Goal: Task Accomplishment & Management: Manage account settings

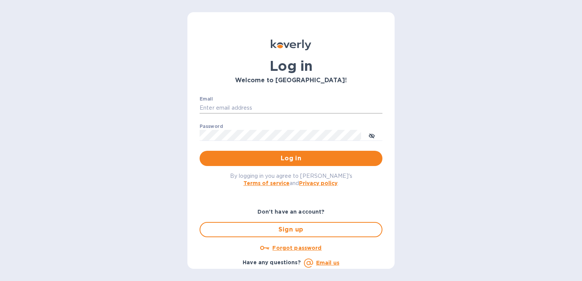
click at [283, 108] on input "Email" at bounding box center [291, 107] width 183 height 11
type input "[PERSON_NAME][EMAIL_ADDRESS][DOMAIN_NAME]"
click at [200, 151] on button "Log in" at bounding box center [291, 158] width 183 height 15
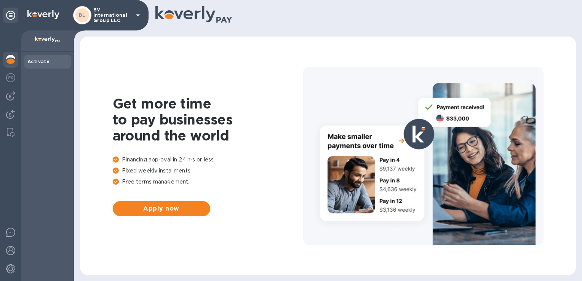
click at [124, 13] on p "BV International Group LLC" at bounding box center [112, 15] width 38 height 16
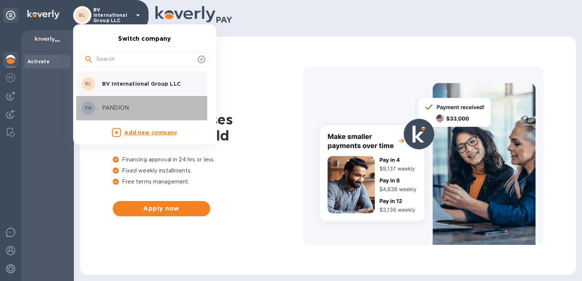
click at [115, 109] on p "PANDION" at bounding box center [150, 108] width 96 height 8
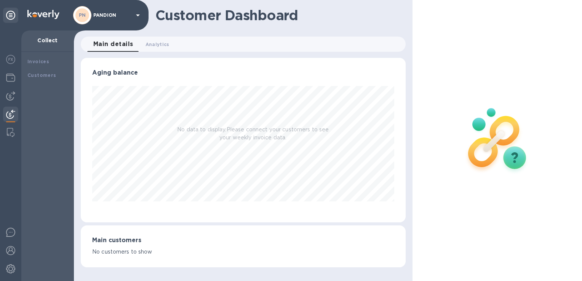
scroll to position [165, 324]
click at [13, 78] on img at bounding box center [10, 77] width 9 height 9
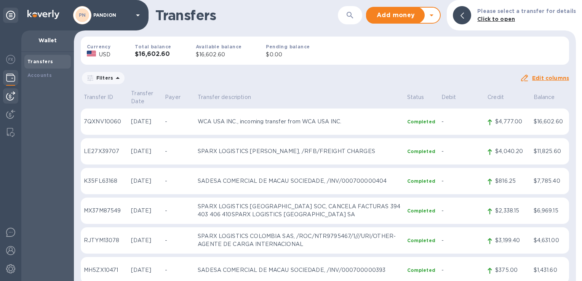
click at [9, 97] on img at bounding box center [10, 95] width 9 height 9
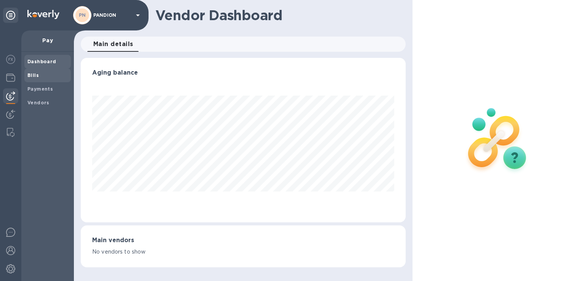
click at [44, 72] on span "Bills" at bounding box center [47, 76] width 40 height 8
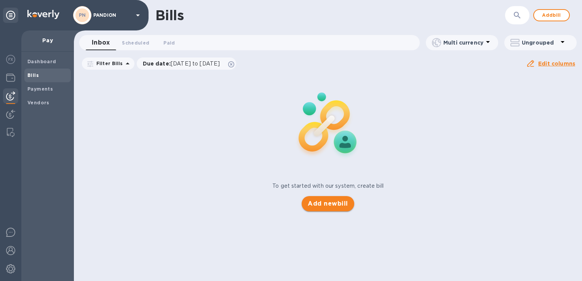
click at [337, 206] on span "Add new bill" at bounding box center [328, 203] width 40 height 9
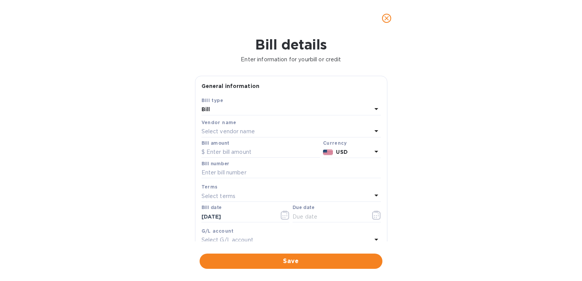
click at [222, 129] on p "Select vendor name" at bounding box center [227, 132] width 53 height 8
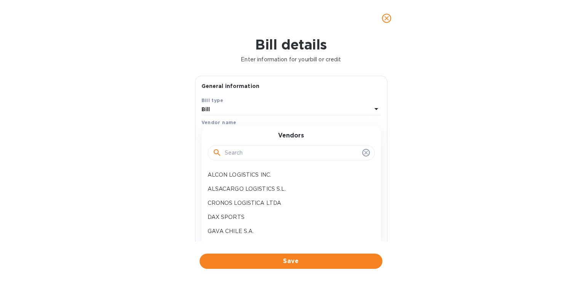
click at [242, 152] on input "text" at bounding box center [292, 152] width 134 height 11
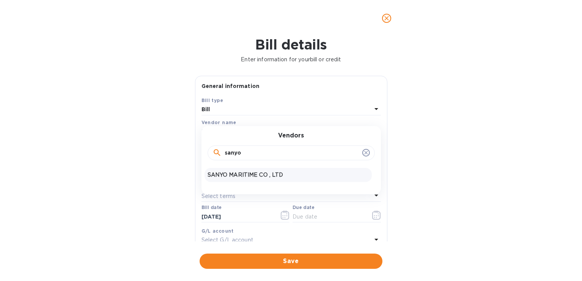
type input "sanyo"
click at [251, 172] on p "SANYO MARITIME CO , LTD" at bounding box center [288, 175] width 161 height 8
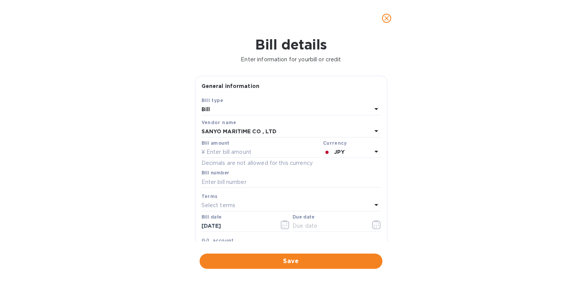
click at [359, 150] on p "JPY" at bounding box center [353, 152] width 38 height 8
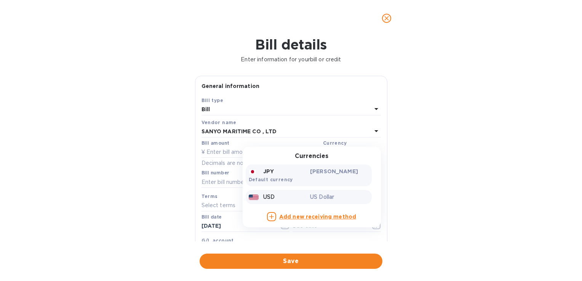
click at [257, 196] on div at bounding box center [254, 197] width 11 height 8
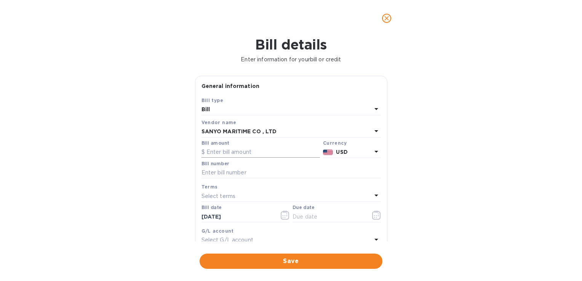
click at [231, 152] on input "text" at bounding box center [260, 152] width 118 height 11
paste input "12,530.18"
click at [214, 153] on input "12,530.18" at bounding box center [262, 152] width 113 height 11
type input "12,530.18"
click at [234, 174] on input "text" at bounding box center [290, 172] width 179 height 11
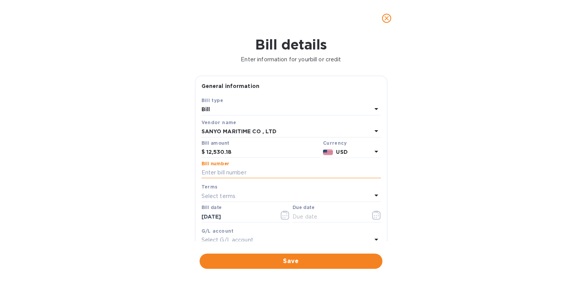
click at [234, 174] on input "text" at bounding box center [290, 172] width 179 height 11
paste input "CAJA23000683"
paste input "CAJA22002033"
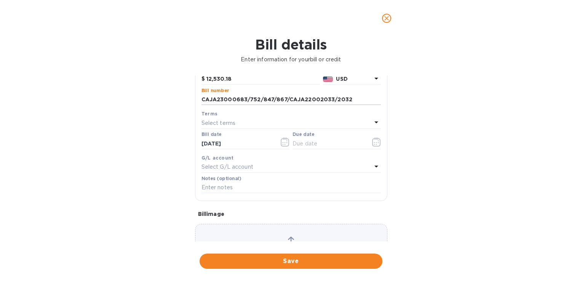
scroll to position [76, 0]
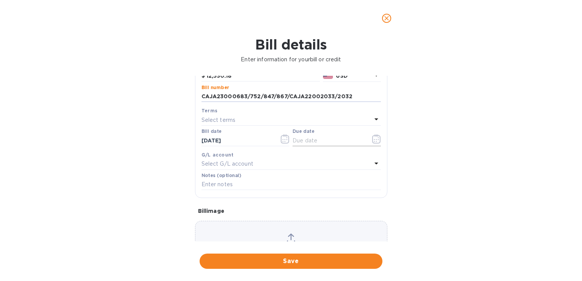
type input "CAJA23000683/752/847/867/CAJA22002033/2032"
click at [307, 142] on input "text" at bounding box center [328, 140] width 72 height 11
type input "10/05/2025"
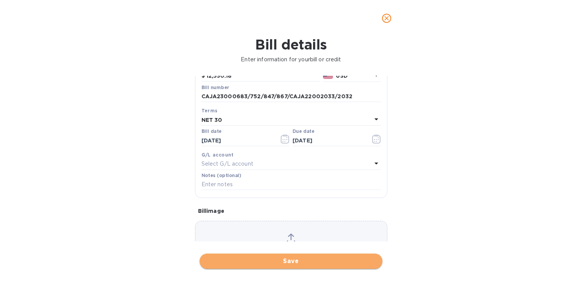
click at [281, 259] on span "Save" at bounding box center [291, 261] width 171 height 9
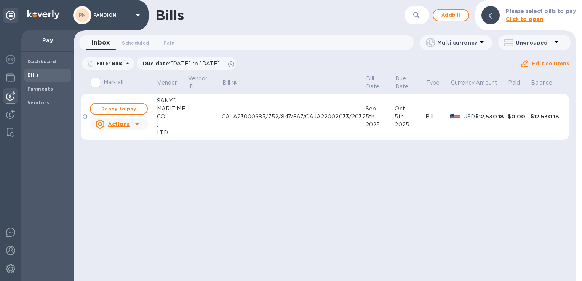
click at [168, 107] on div "MARITIME" at bounding box center [172, 109] width 30 height 8
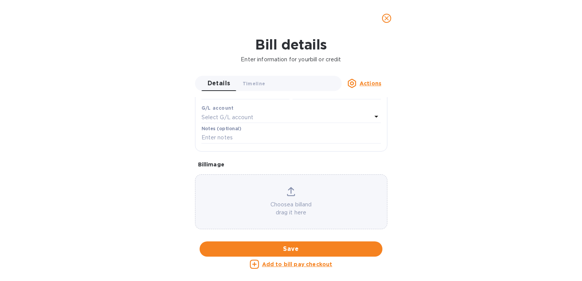
scroll to position [0, 0]
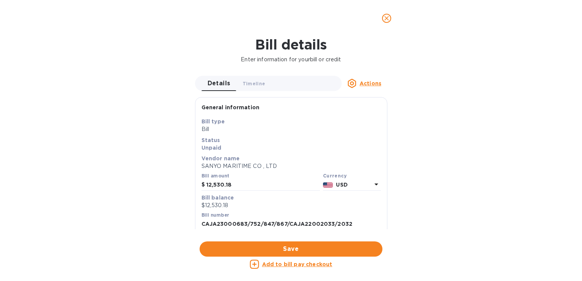
click at [386, 21] on icon "close" at bounding box center [387, 18] width 8 height 8
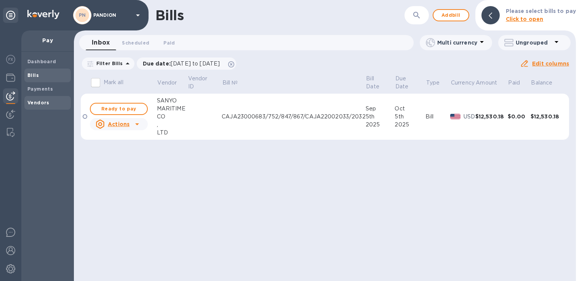
click at [41, 103] on b "Vendors" at bounding box center [38, 103] width 22 height 6
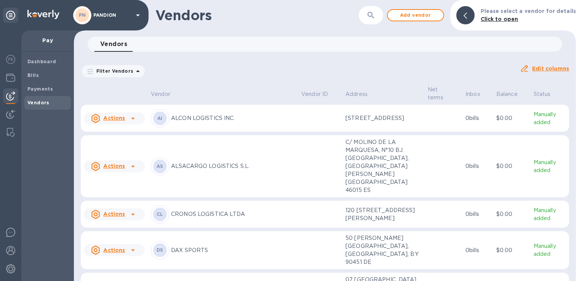
click at [374, 17] on icon "button" at bounding box center [370, 15] width 6 height 6
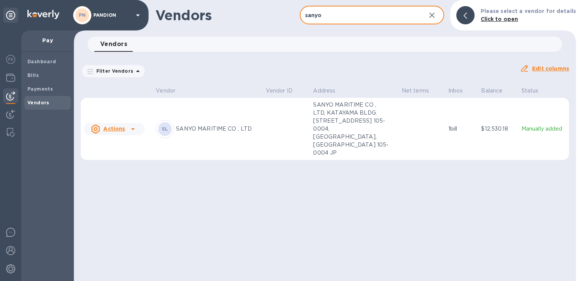
type input "sanyo"
click at [214, 127] on p "SANYO MARITIME CO , LTD" at bounding box center [217, 129] width 83 height 8
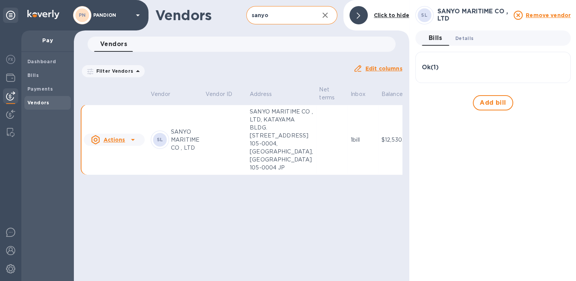
click at [462, 40] on span "Details 0" at bounding box center [464, 38] width 18 height 8
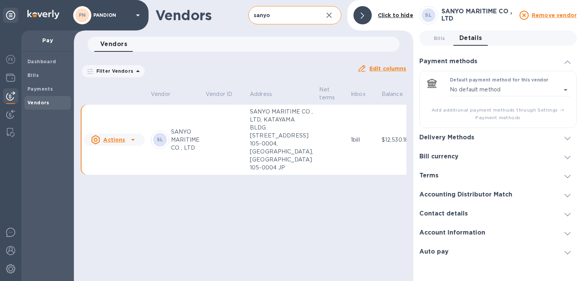
click at [568, 139] on icon at bounding box center [567, 138] width 6 height 3
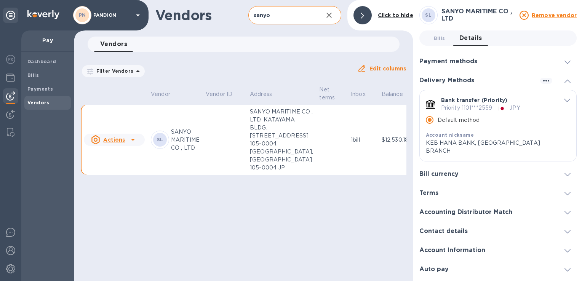
click at [567, 100] on icon "default-method" at bounding box center [567, 100] width 6 height 3
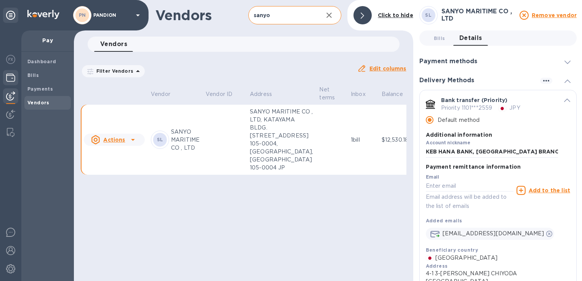
click at [9, 76] on img at bounding box center [10, 77] width 9 height 9
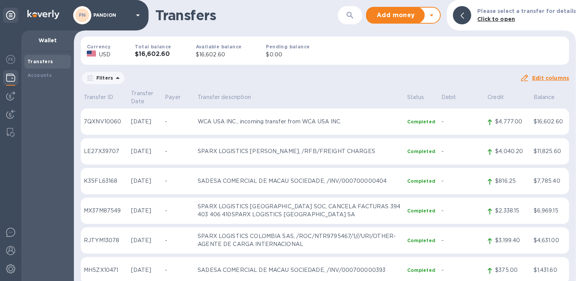
click at [129, 19] on div "PN PANDION" at bounding box center [107, 15] width 69 height 18
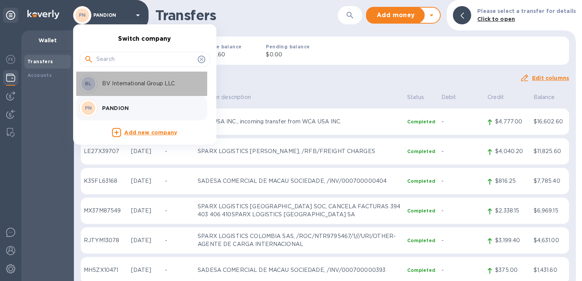
click at [123, 83] on p "BV International Group LLC" at bounding box center [150, 84] width 96 height 8
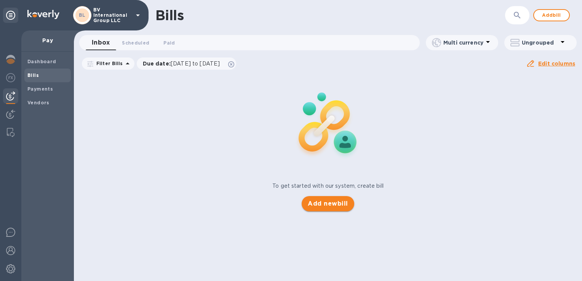
click at [325, 208] on span "Add new bill" at bounding box center [328, 203] width 40 height 9
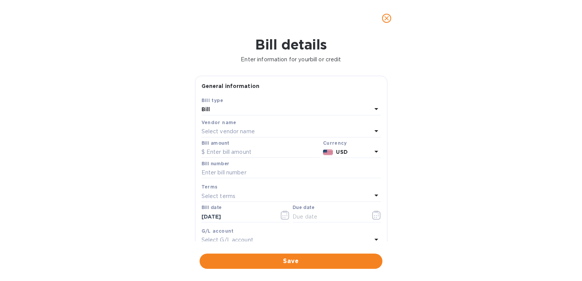
click at [246, 129] on p "Select vendor name" at bounding box center [227, 132] width 53 height 8
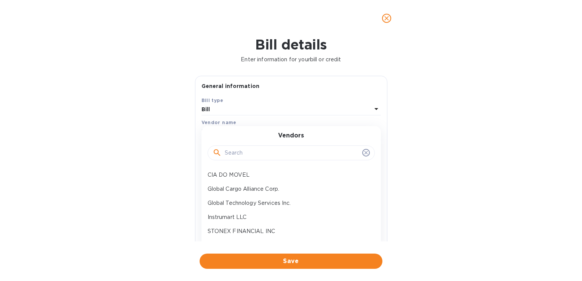
click at [251, 154] on input "text" at bounding box center [292, 152] width 134 height 11
click at [262, 193] on p "Global Cargo Alliance Corp." at bounding box center [288, 189] width 161 height 8
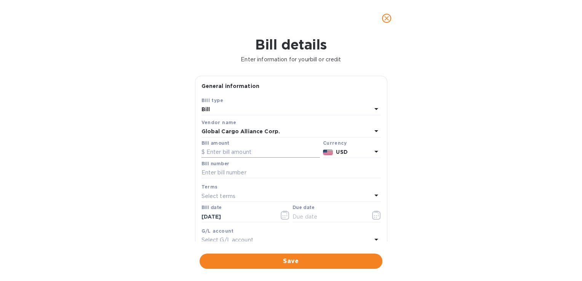
click at [234, 155] on input "text" at bounding box center [260, 152] width 118 height 11
type input "50"
click at [245, 171] on input "text" at bounding box center [290, 172] width 179 height 11
paste input "GCA3377"
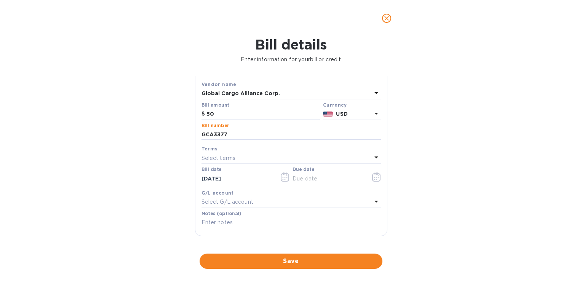
type input "GCA3377"
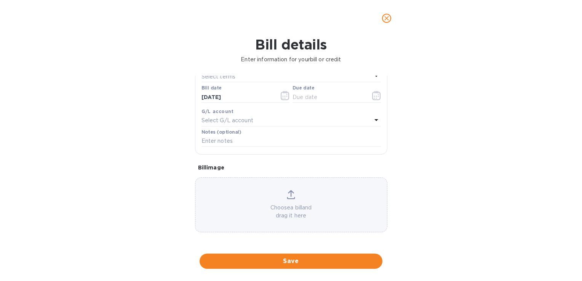
scroll to position [120, 0]
click at [290, 198] on icon at bounding box center [291, 194] width 8 height 9
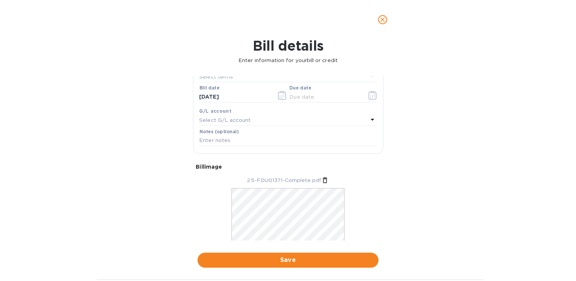
scroll to position [82, 0]
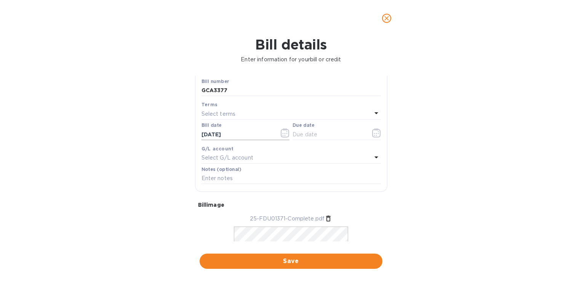
click at [283, 132] on icon "button" at bounding box center [285, 132] width 9 height 9
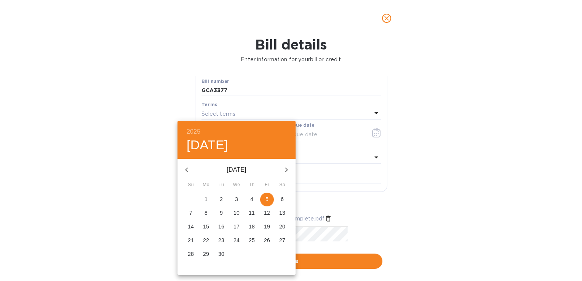
click at [185, 170] on icon "button" at bounding box center [186, 169] width 9 height 9
click at [284, 228] on p "16" at bounding box center [282, 227] width 6 height 8
type input "08/16/2025"
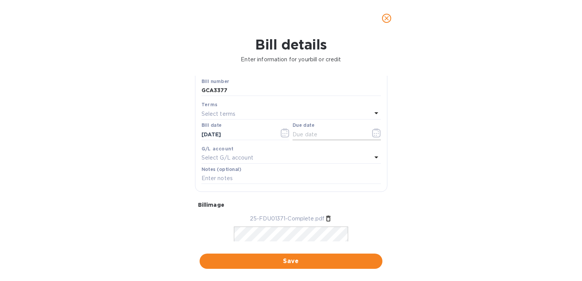
click at [323, 137] on input "text" at bounding box center [328, 134] width 72 height 11
click at [376, 134] on icon "button" at bounding box center [376, 132] width 9 height 9
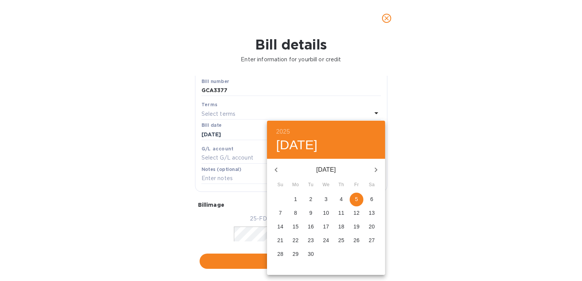
click at [277, 168] on icon "button" at bounding box center [276, 169] width 9 height 9
click at [372, 230] on p "16" at bounding box center [372, 227] width 6 height 8
type input "08/16/2025"
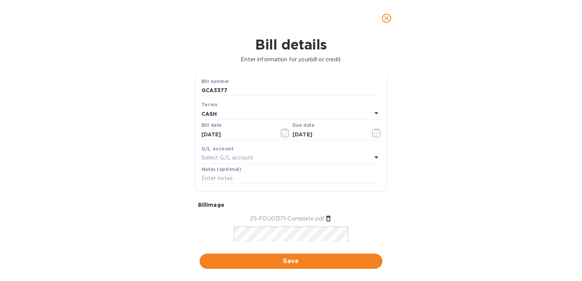
click at [248, 159] on p "Select G/L account" at bounding box center [227, 158] width 52 height 8
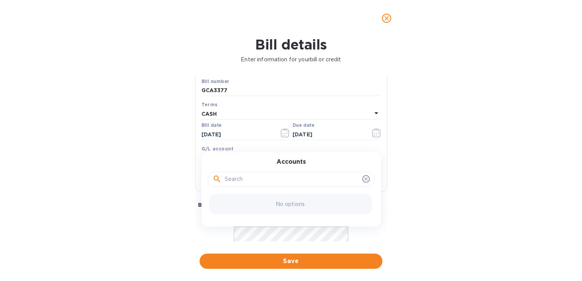
click at [170, 155] on div "Bill details Enter information for your bill or credit General information Save…" at bounding box center [291, 159] width 582 height 244
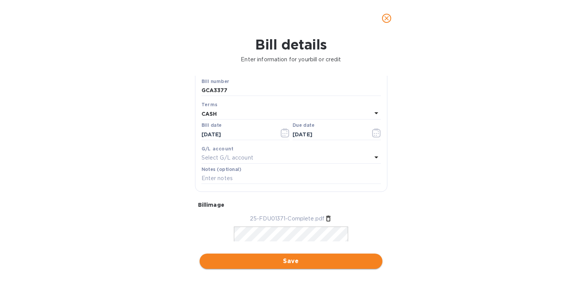
click at [333, 256] on button "Save" at bounding box center [291, 261] width 183 height 15
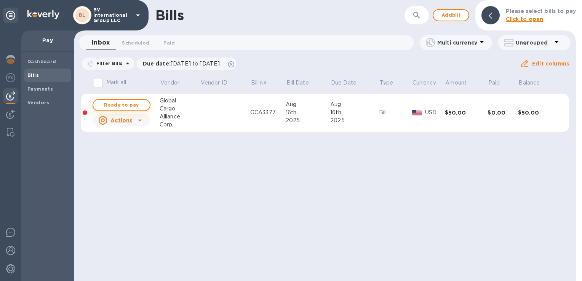
click at [125, 104] on span "Ready to pay" at bounding box center [121, 105] width 44 height 9
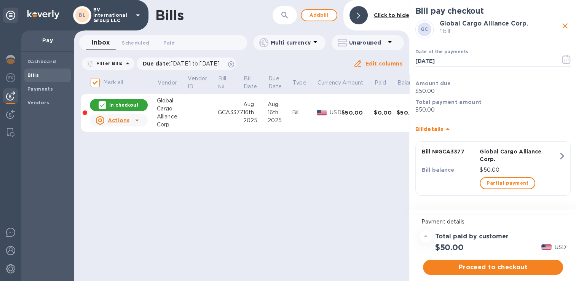
scroll to position [6, 0]
click at [506, 263] on span "Proceed to checkout" at bounding box center [493, 267] width 128 height 9
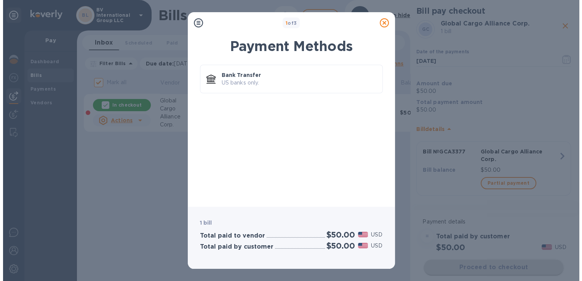
scroll to position [0, 0]
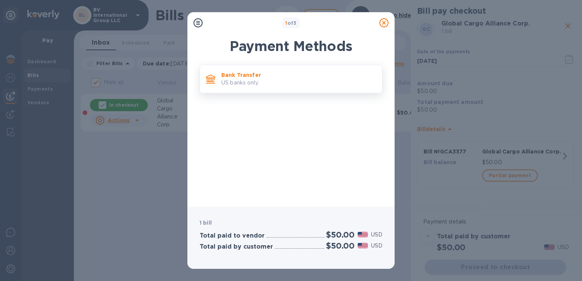
click at [262, 75] on p "Bank Transfer" at bounding box center [298, 75] width 155 height 8
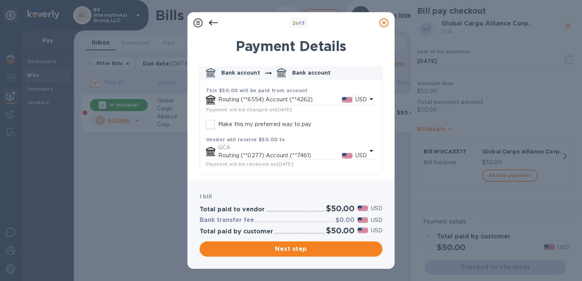
scroll to position [38, 0]
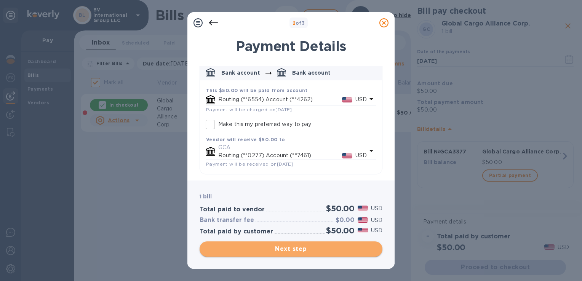
click at [275, 251] on span "Next step" at bounding box center [291, 248] width 171 height 9
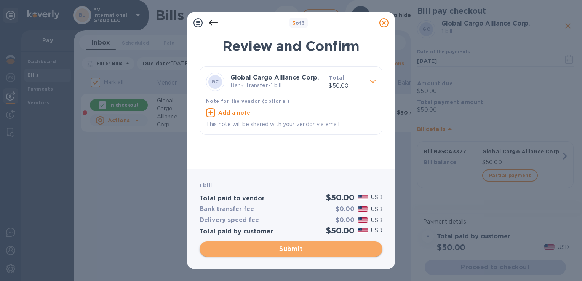
click at [275, 251] on span "Submit" at bounding box center [291, 248] width 171 height 9
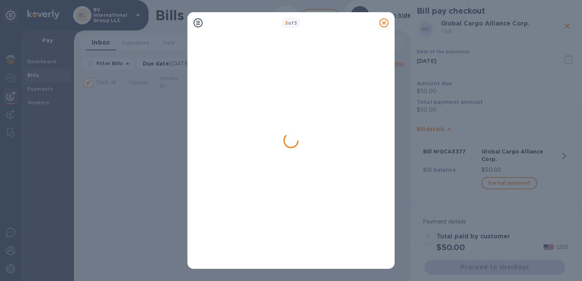
checkbox input "false"
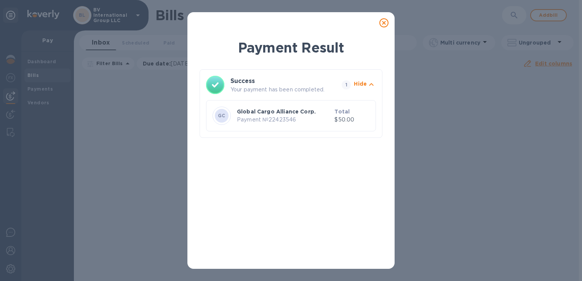
click at [384, 24] on icon at bounding box center [383, 22] width 9 height 9
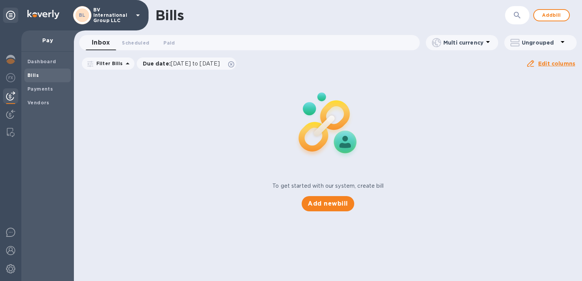
click at [34, 77] on b "Bills" at bounding box center [32, 75] width 11 height 6
click at [37, 59] on b "Dashboard" at bounding box center [41, 62] width 29 height 6
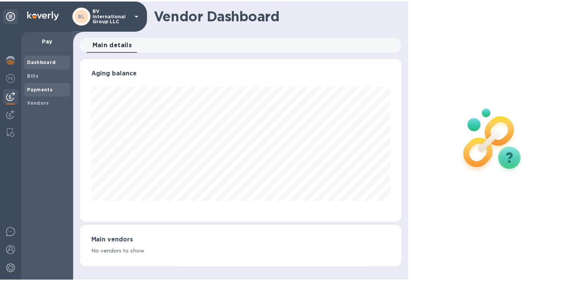
scroll to position [165, 324]
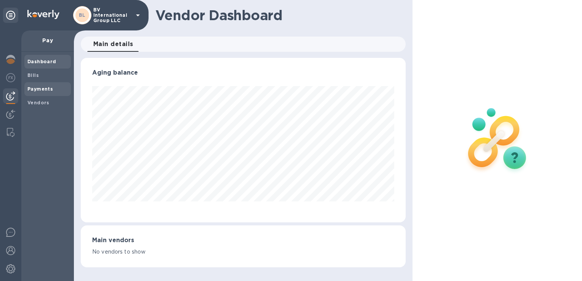
click at [38, 89] on b "Payments" at bounding box center [40, 89] width 26 height 6
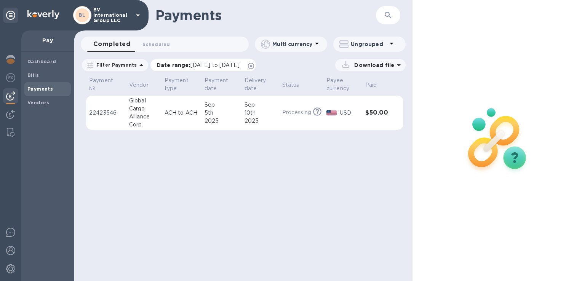
click at [254, 65] on icon at bounding box center [251, 66] width 6 height 6
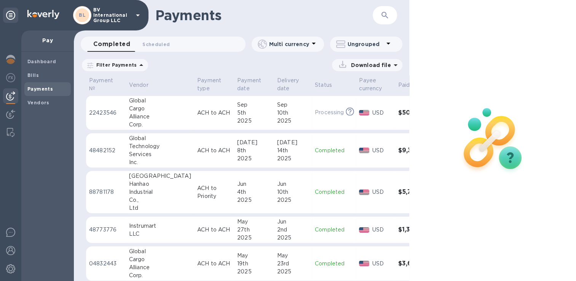
click at [123, 8] on p "BV International Group LLC" at bounding box center [112, 15] width 38 height 16
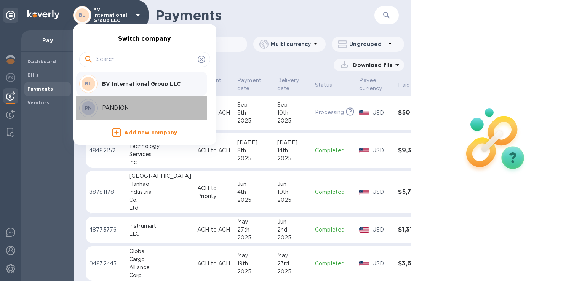
click at [125, 104] on p "PANDION" at bounding box center [150, 108] width 96 height 8
